Goal: Transaction & Acquisition: Subscribe to service/newsletter

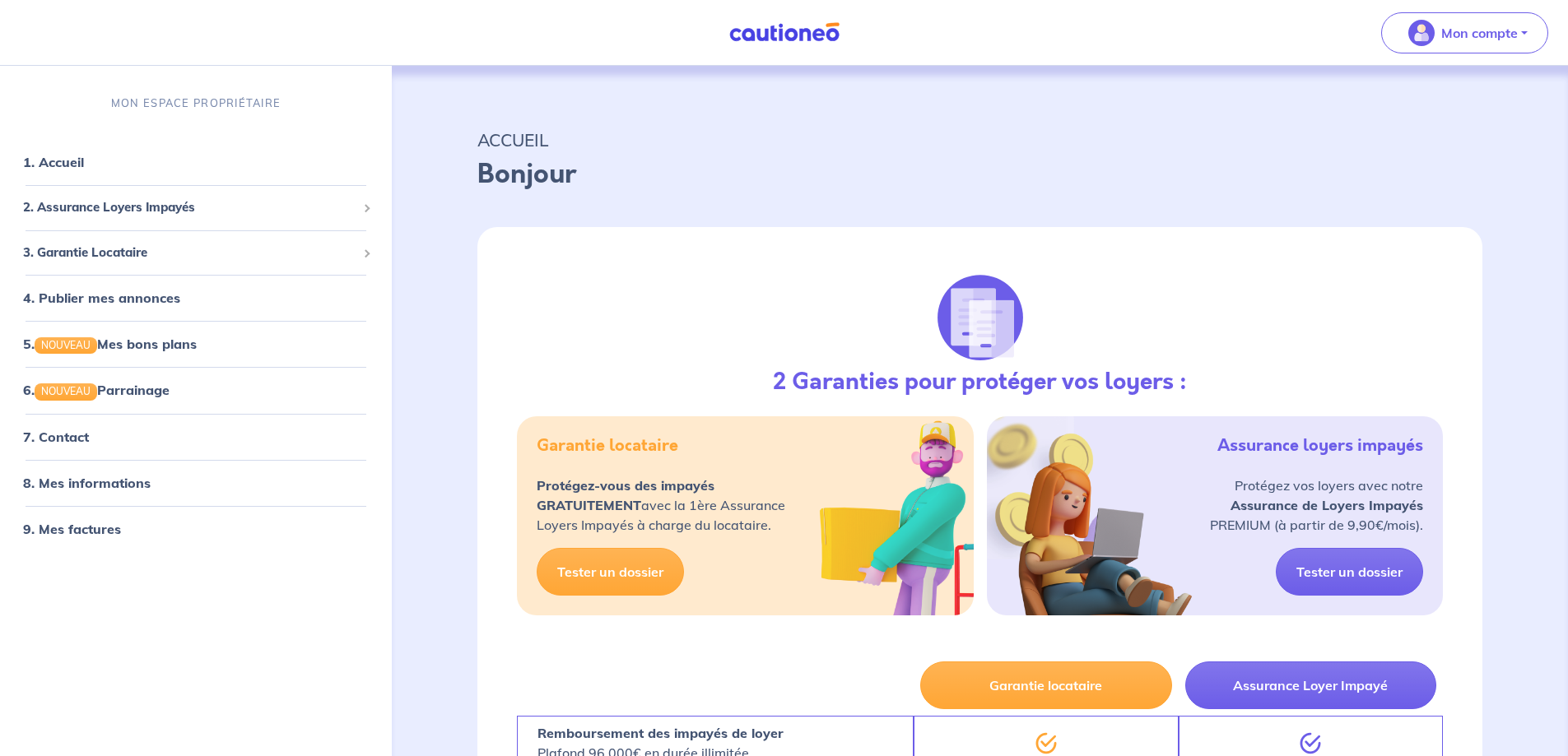
select select "FR"
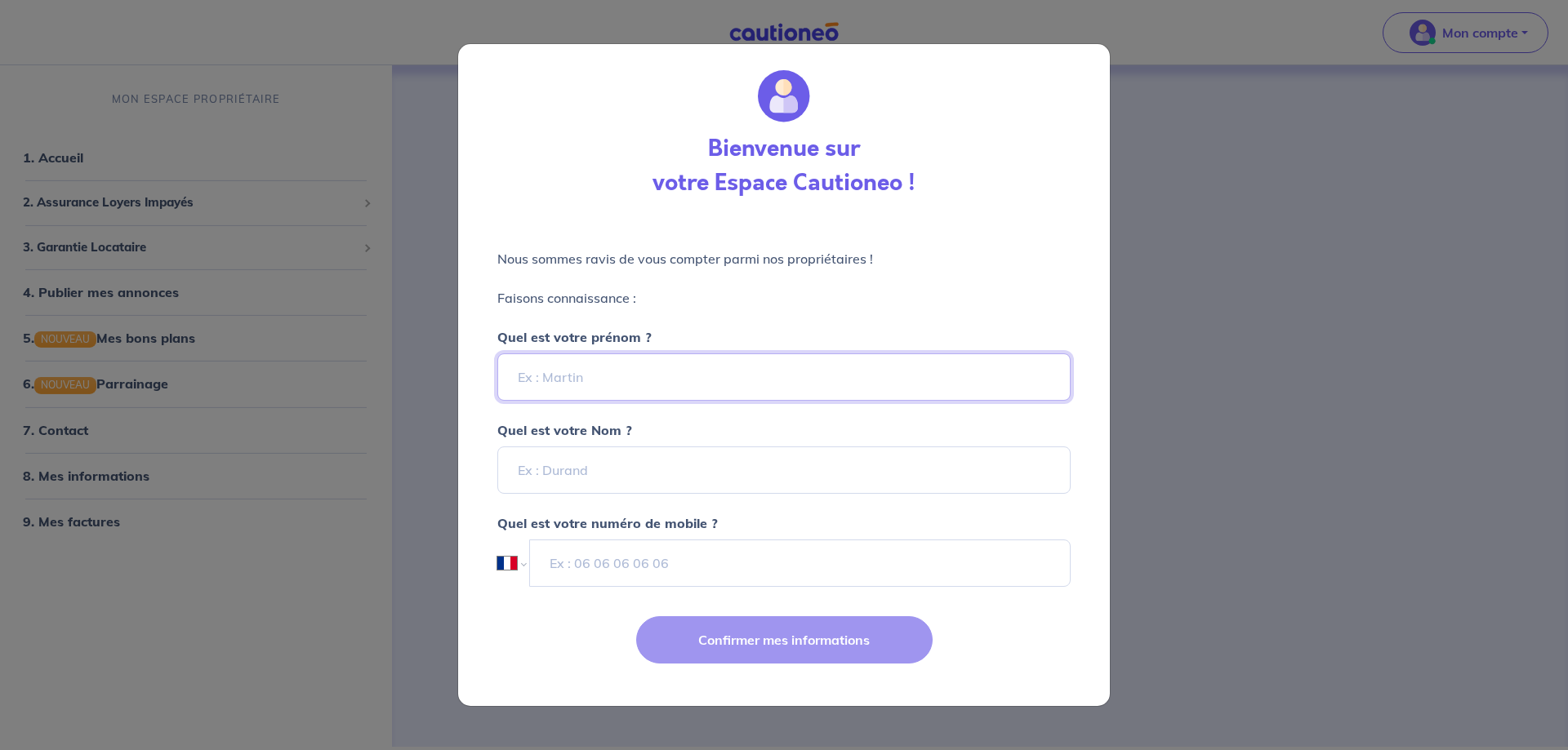
click at [528, 377] on input "Quel est votre prénom ?" at bounding box center [784, 376] width 574 height 47
type input "[PERSON_NAME]"
click at [548, 474] on input "Quel est votre Nom ?" at bounding box center [784, 469] width 574 height 47
type input "[PERSON_NAME]"
type input "06 83 37 15 88"
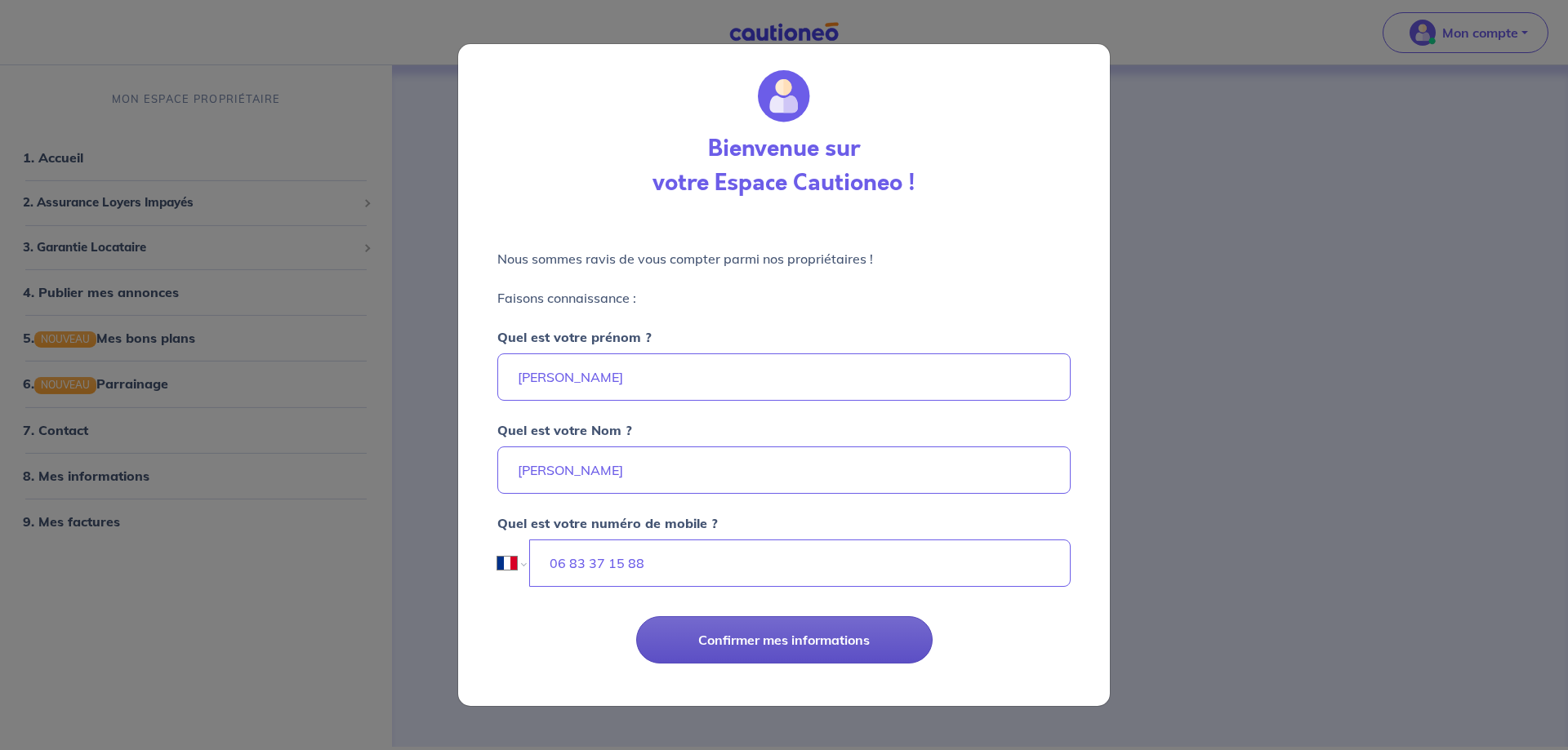
click at [816, 640] on button "Confirmer mes informations" at bounding box center [784, 639] width 296 height 47
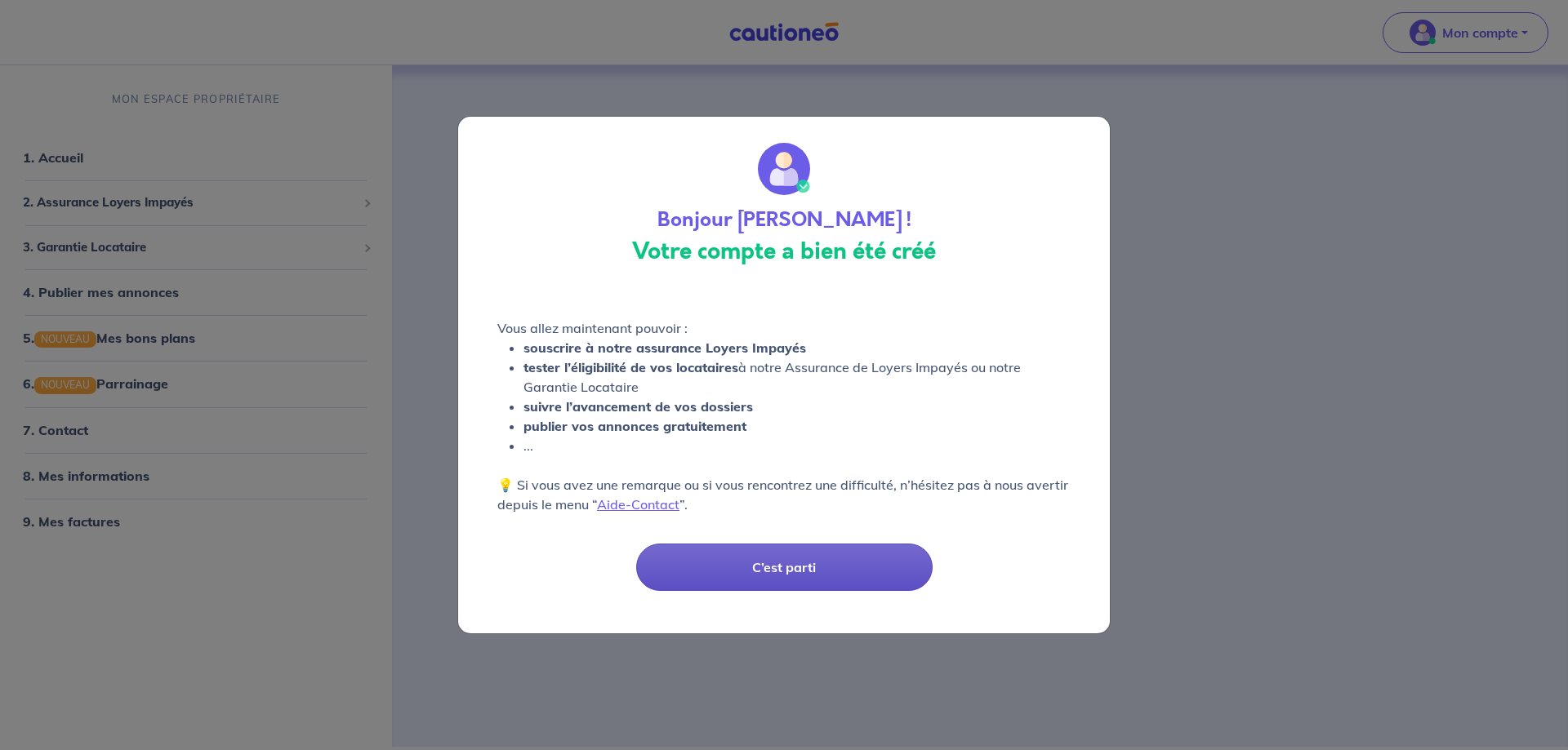
click at [799, 570] on button "C’est parti" at bounding box center [784, 567] width 296 height 47
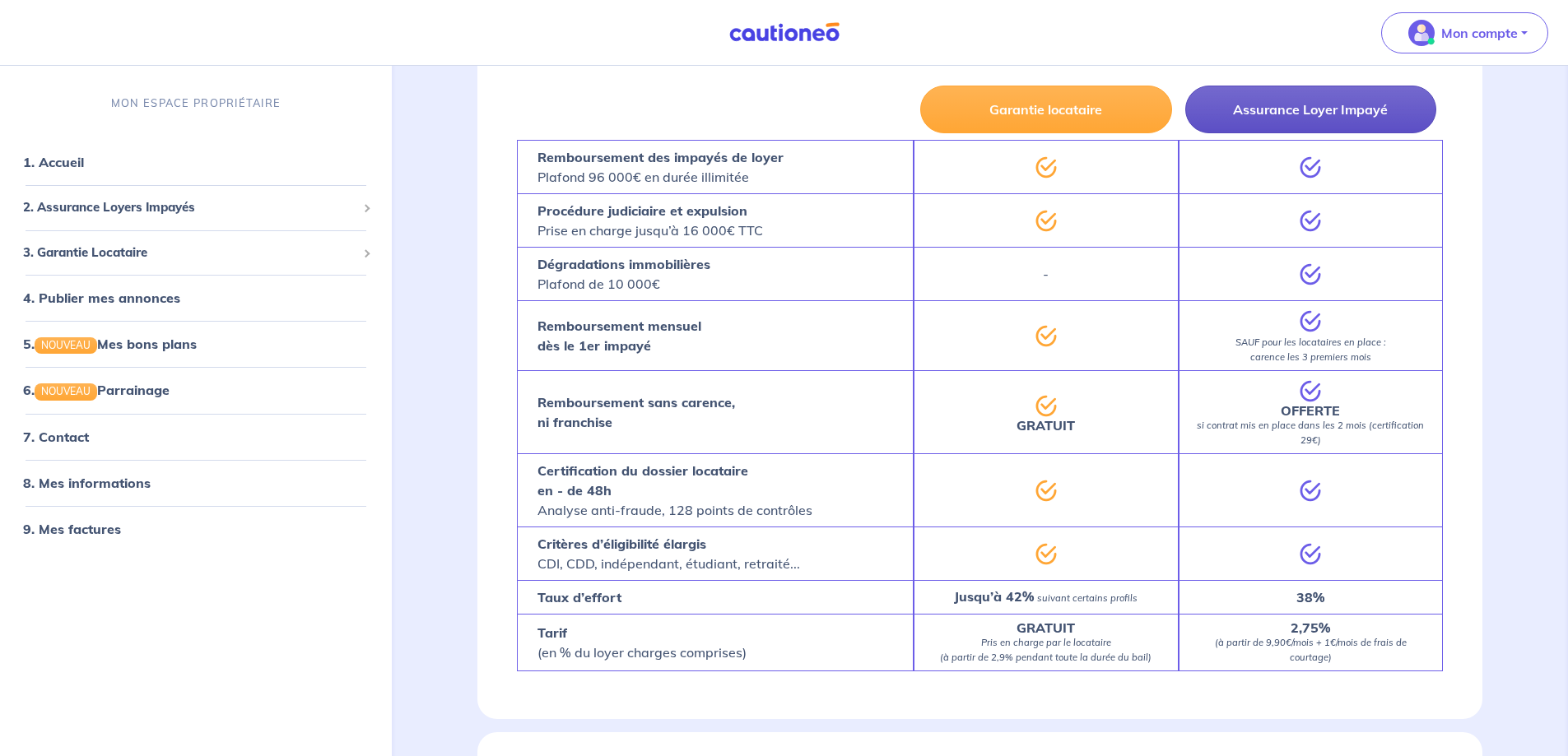
scroll to position [329, 0]
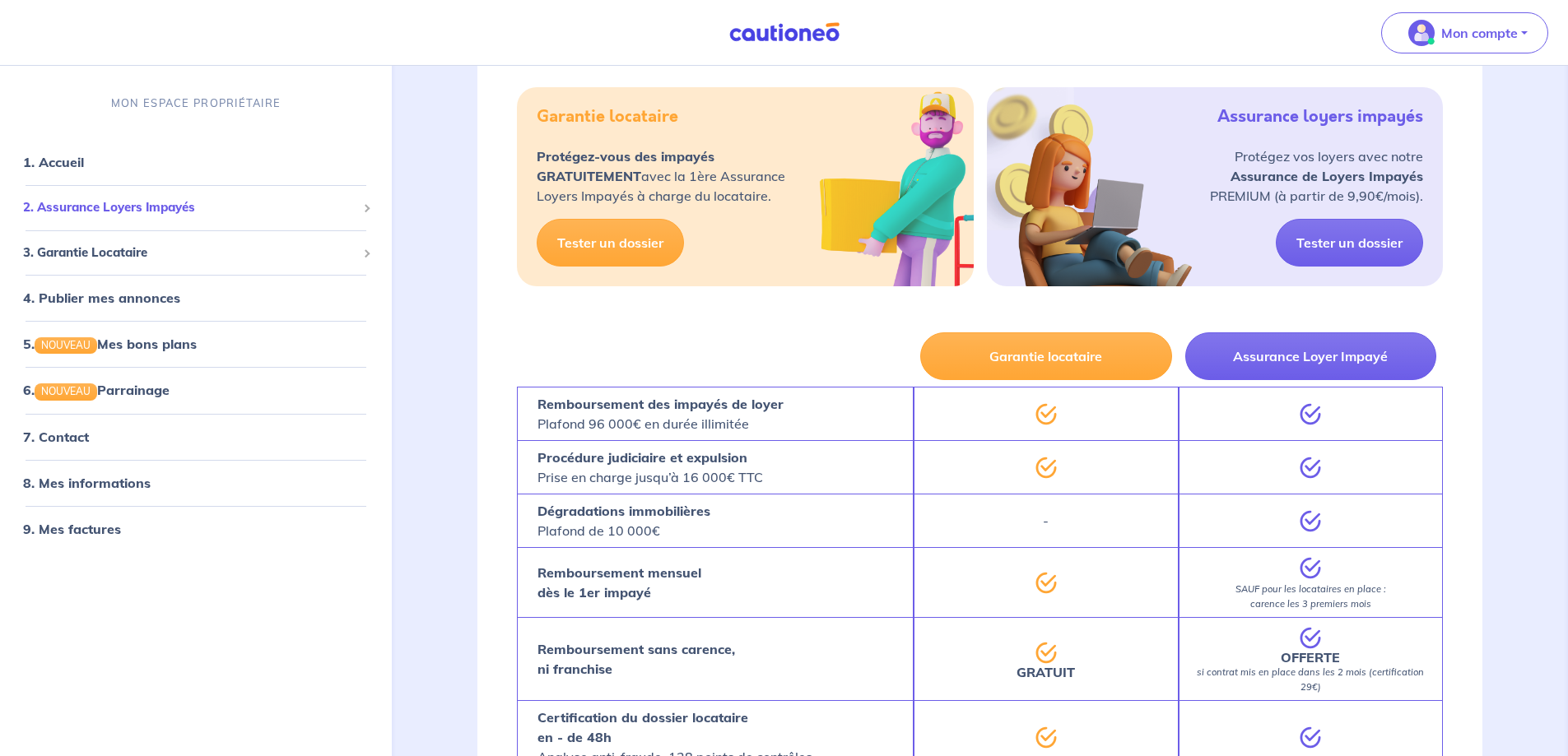
click at [163, 200] on span "2. Assurance Loyers Impayés" at bounding box center [189, 208] width 333 height 19
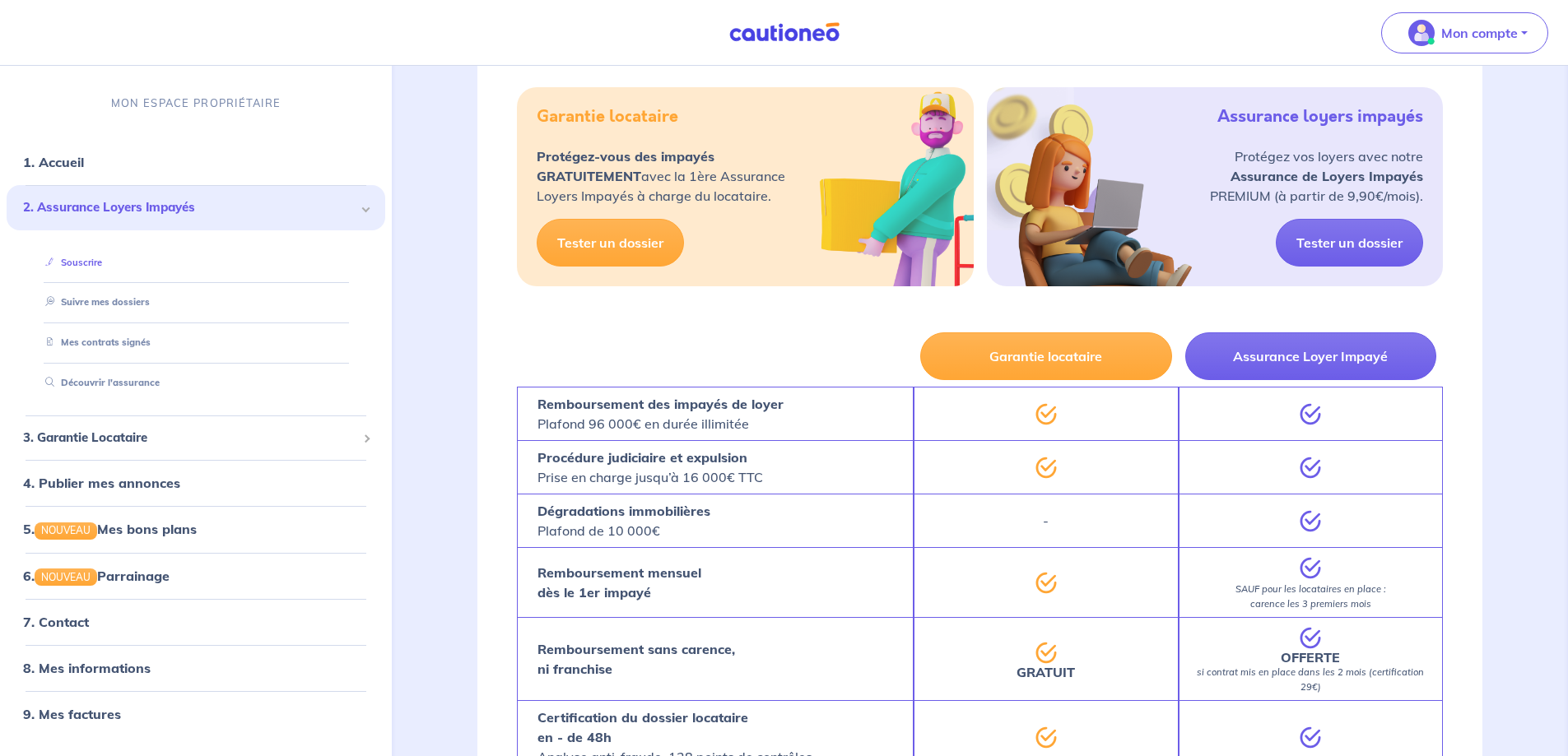
click at [81, 257] on link "Souscrire" at bounding box center [71, 262] width 64 height 11
